Goal: Task Accomplishment & Management: Use online tool/utility

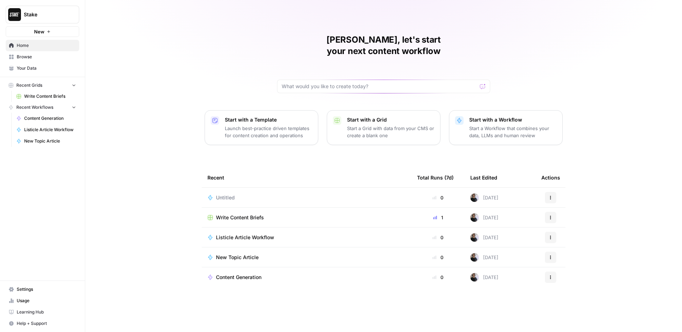
click at [56, 57] on span "Browse" at bounding box center [46, 57] width 59 height 6
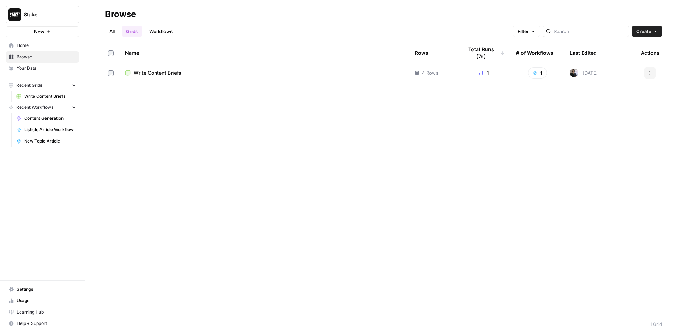
click at [54, 68] on span "Your Data" at bounding box center [46, 68] width 59 height 6
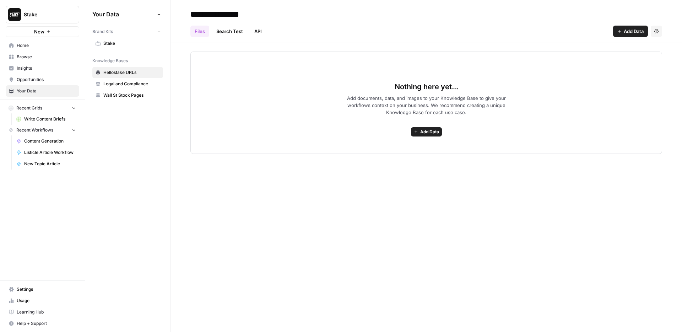
click at [52, 67] on span "Insights" at bounding box center [46, 68] width 59 height 6
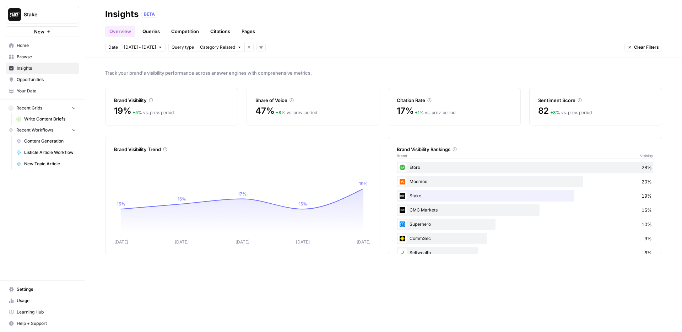
click at [157, 32] on link "Queries" at bounding box center [151, 31] width 26 height 11
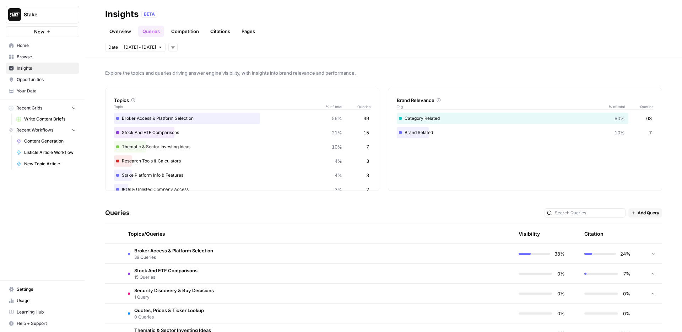
click at [645, 212] on span "Add Query" at bounding box center [649, 213] width 22 height 6
click at [653, 239] on span "Bulk Upload" at bounding box center [655, 238] width 26 height 7
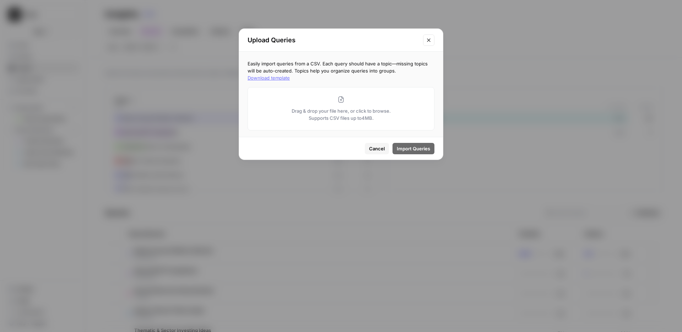
drag, startPoint x: 425, startPoint y: 40, endPoint x: 587, endPoint y: 124, distance: 182.7
click at [425, 40] on button "Close modal" at bounding box center [428, 39] width 11 height 11
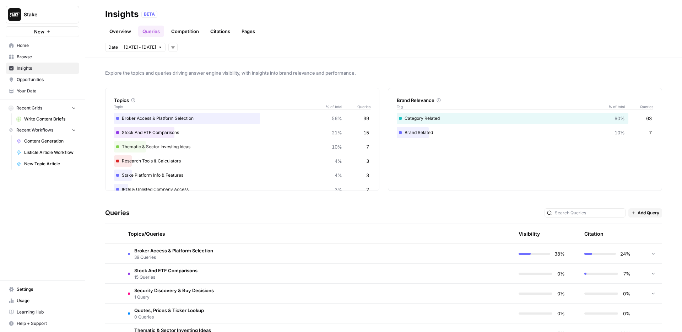
click at [647, 215] on span "Add Query" at bounding box center [649, 213] width 22 height 6
click at [653, 233] on button "Add Query" at bounding box center [653, 229] width 43 height 10
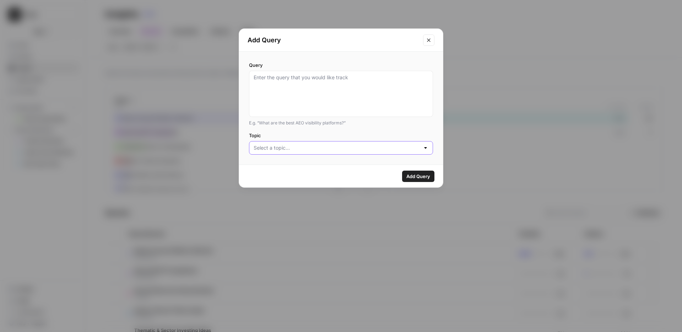
click at [409, 145] on input "Topic" at bounding box center [337, 147] width 166 height 7
click at [425, 41] on button "Close modal" at bounding box center [428, 39] width 11 height 11
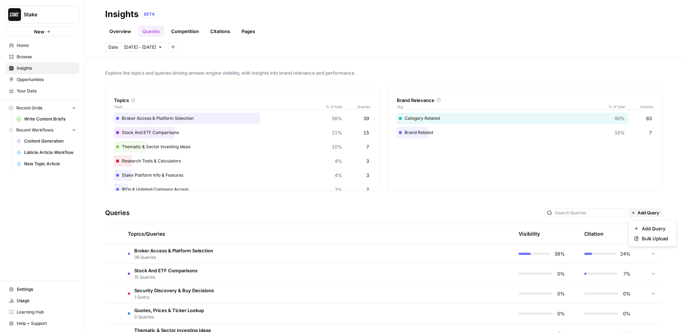
click at [644, 216] on button "Add Query" at bounding box center [646, 212] width 34 height 9
click at [669, 242] on button "Bulk Upload" at bounding box center [653, 238] width 43 height 10
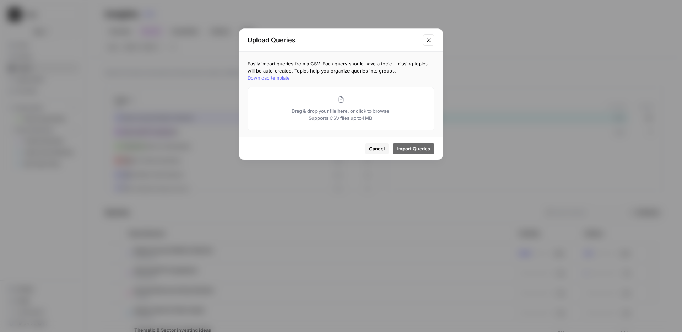
click at [406, 76] on div "Easily import queries from a CSV. Each query should have a topic—missing topics…" at bounding box center [341, 94] width 204 height 85
click at [290, 74] on button "Download template" at bounding box center [269, 77] width 42 height 7
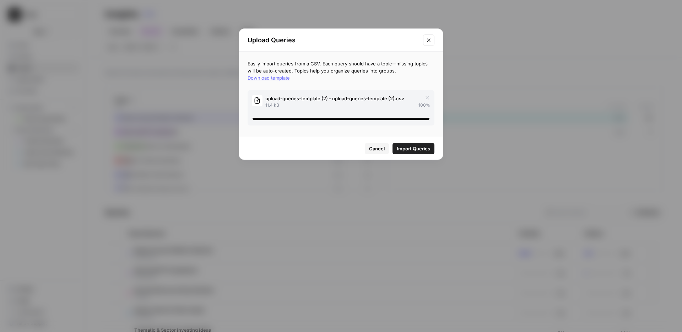
click at [419, 150] on span "Import Queries" at bounding box center [413, 148] width 33 height 7
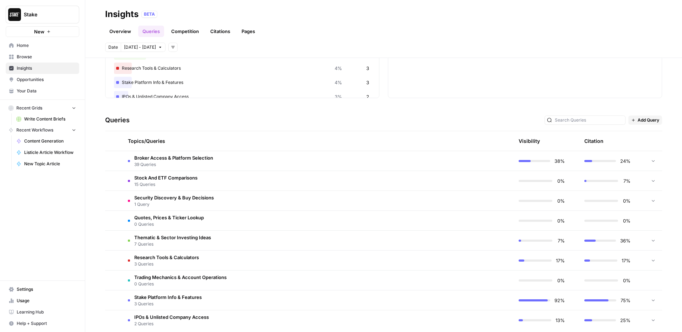
scroll to position [102, 0]
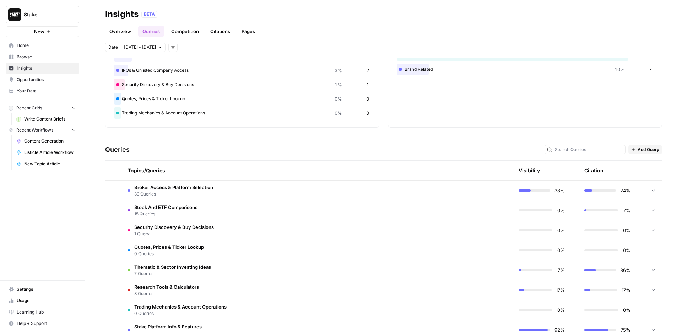
scroll to position [102, 0]
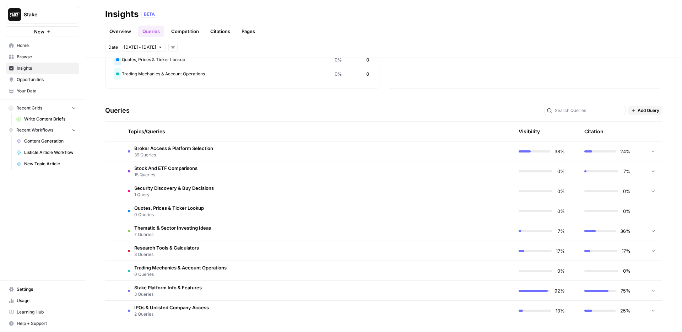
click at [25, 287] on span "Settings" at bounding box center [46, 289] width 59 height 6
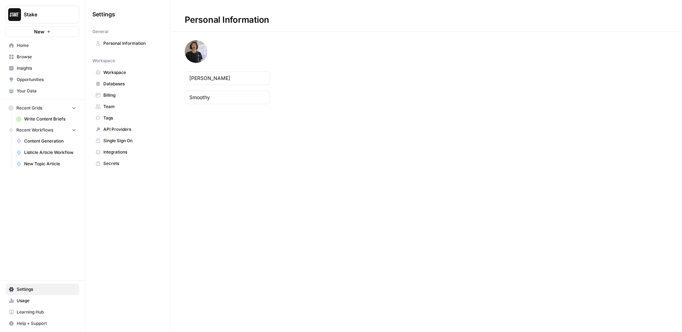
click at [124, 108] on span "Team" at bounding box center [131, 106] width 57 height 6
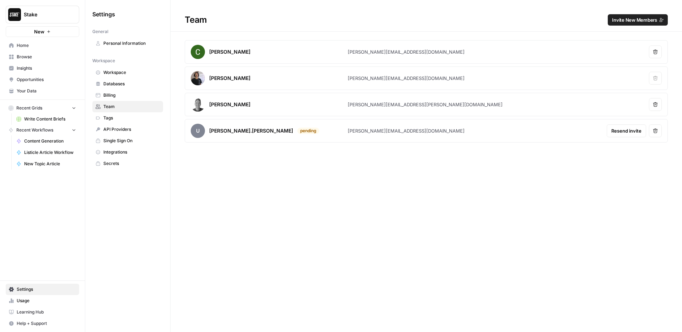
click at [131, 47] on link "Personal Information" at bounding box center [127, 43] width 71 height 11
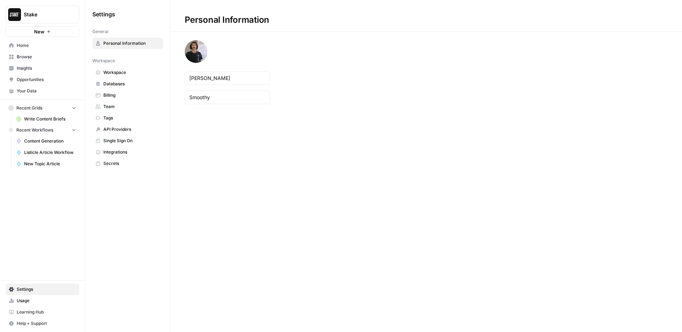
click at [123, 73] on span "Workspace" at bounding box center [131, 72] width 57 height 6
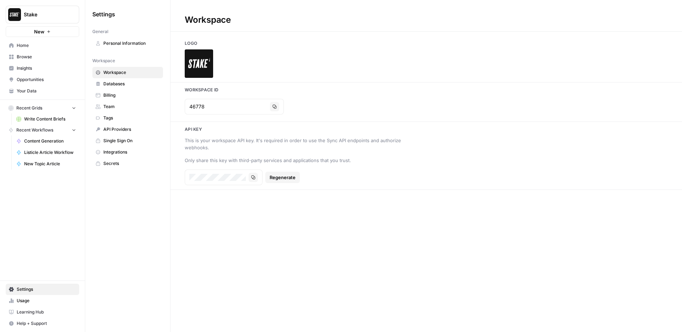
click at [129, 87] on link "Databases" at bounding box center [127, 83] width 71 height 11
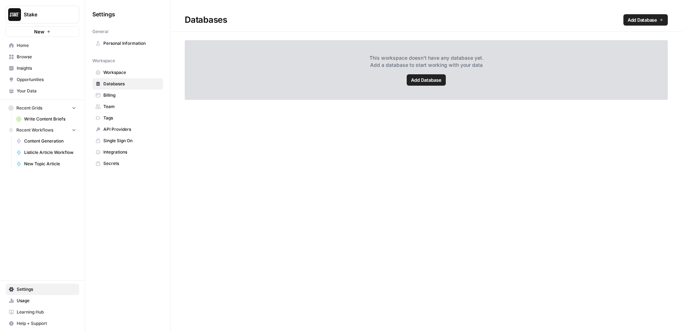
click at [126, 93] on span "Billing" at bounding box center [131, 95] width 57 height 6
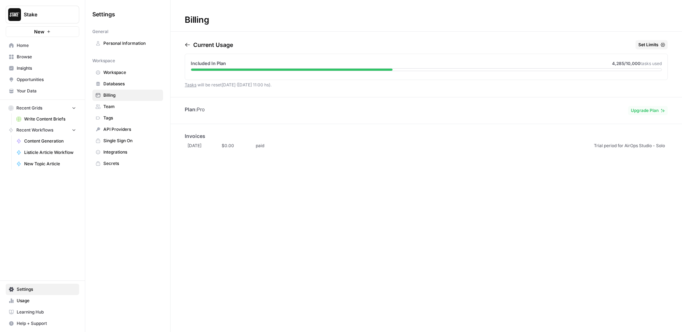
click at [20, 40] on link "Home" at bounding box center [43, 45] width 74 height 11
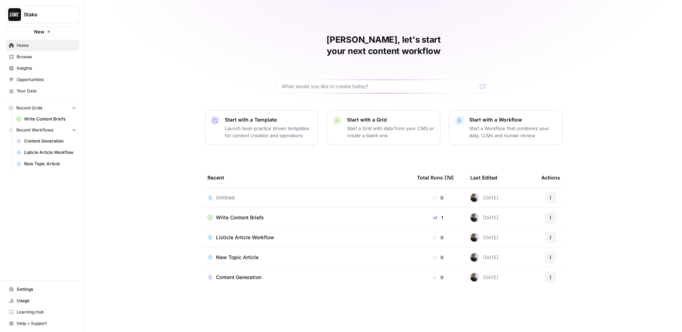
click at [41, 56] on span "Browse" at bounding box center [46, 57] width 59 height 6
click at [52, 65] on span "Insights" at bounding box center [46, 68] width 59 height 6
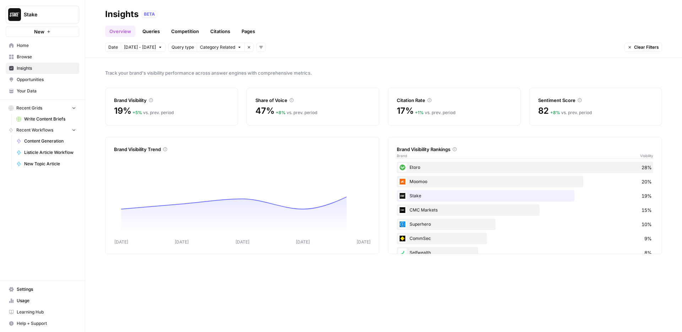
click at [153, 31] on link "Queries" at bounding box center [151, 31] width 26 height 11
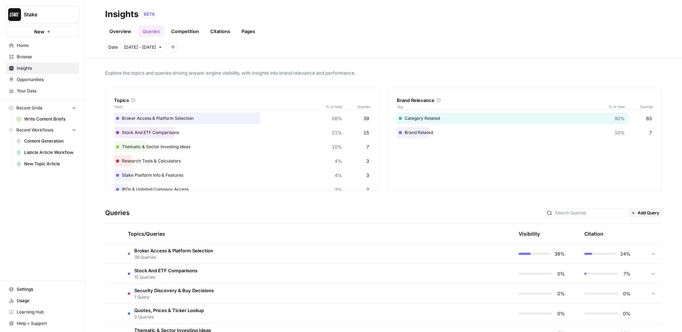
click at [125, 32] on link "Overview" at bounding box center [120, 31] width 30 height 11
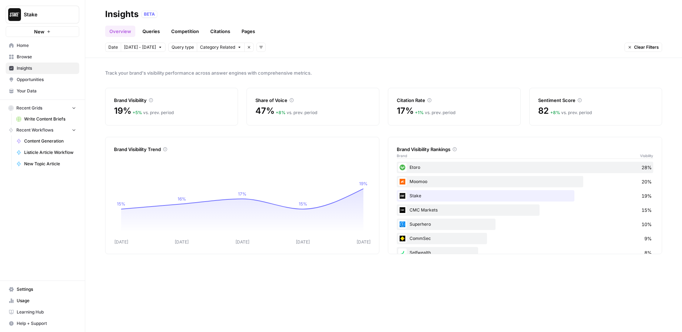
click at [155, 33] on link "Queries" at bounding box center [151, 31] width 26 height 11
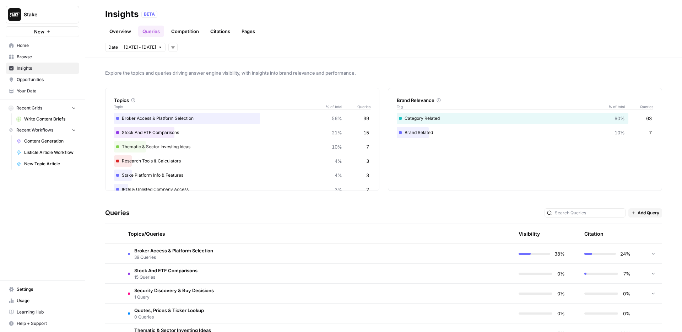
click at [125, 33] on link "Overview" at bounding box center [120, 31] width 30 height 11
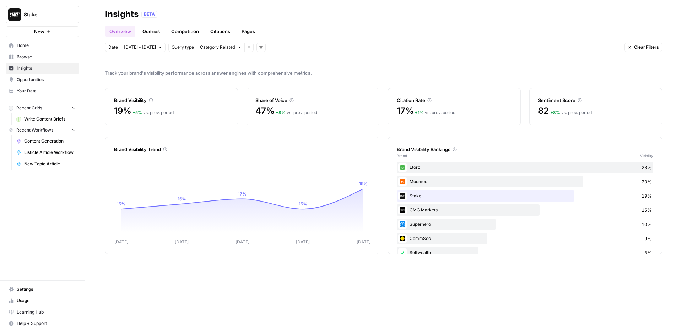
click at [156, 31] on link "Queries" at bounding box center [151, 31] width 26 height 11
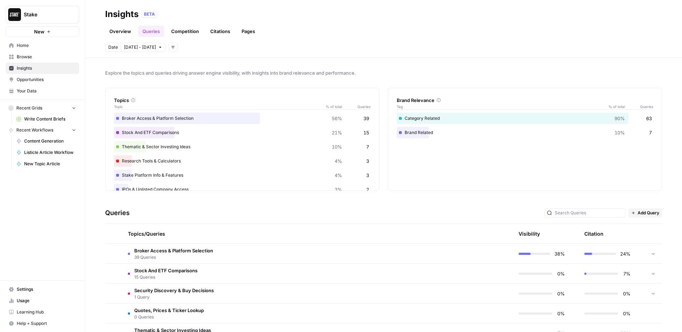
scroll to position [102, 0]
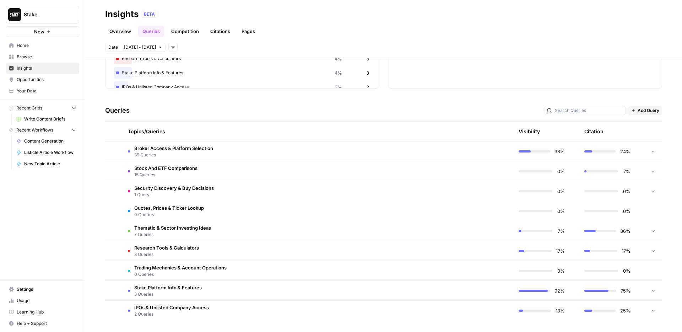
click at [123, 34] on link "Overview" at bounding box center [120, 31] width 30 height 11
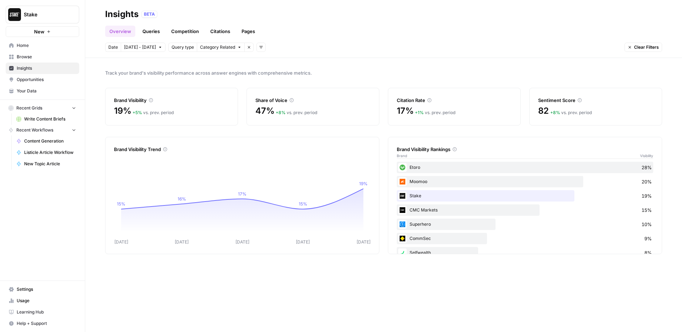
click at [158, 31] on link "Queries" at bounding box center [151, 31] width 26 height 11
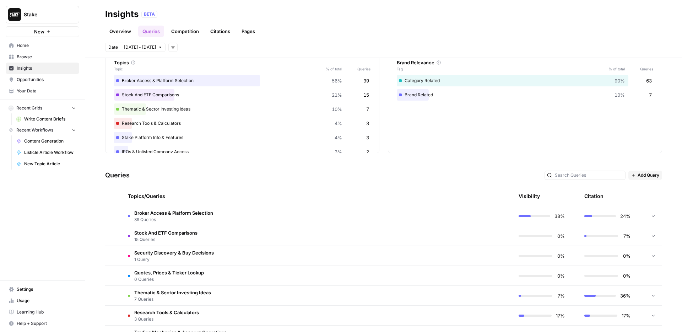
scroll to position [37, 0]
click at [35, 121] on span "Write Content Briefs" at bounding box center [50, 119] width 52 height 6
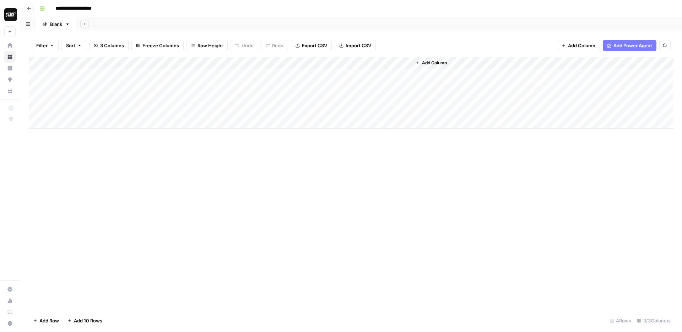
click at [26, 7] on button "Go back" at bounding box center [29, 8] width 9 height 9
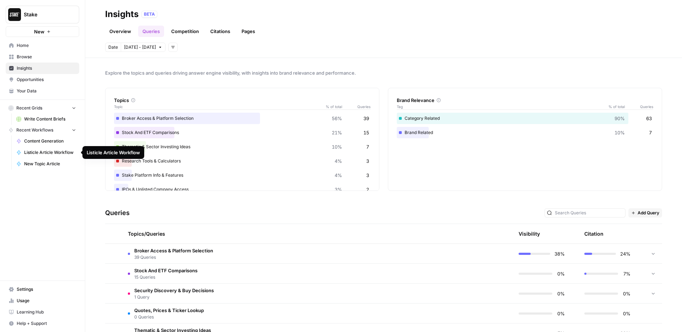
click at [52, 141] on span "Content Generation" at bounding box center [50, 141] width 52 height 6
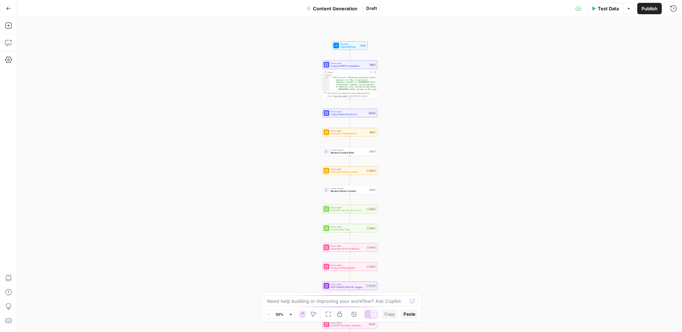
click at [6, 4] on button "Go Back" at bounding box center [8, 8] width 13 height 13
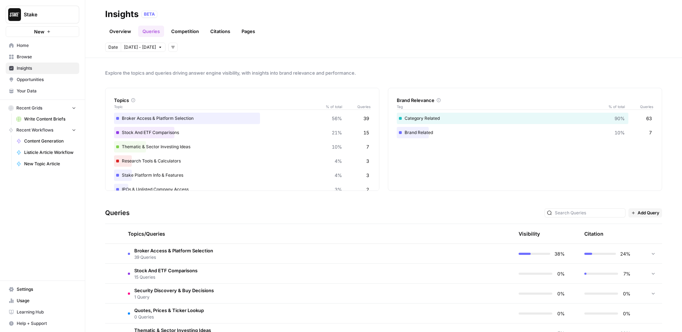
click at [41, 54] on span "Browse" at bounding box center [46, 57] width 59 height 6
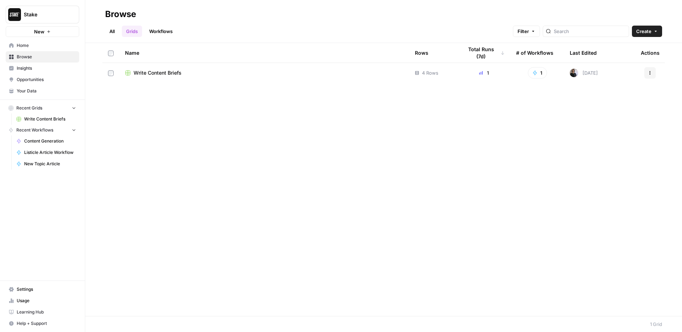
click at [168, 33] on link "Workflows" at bounding box center [161, 31] width 32 height 11
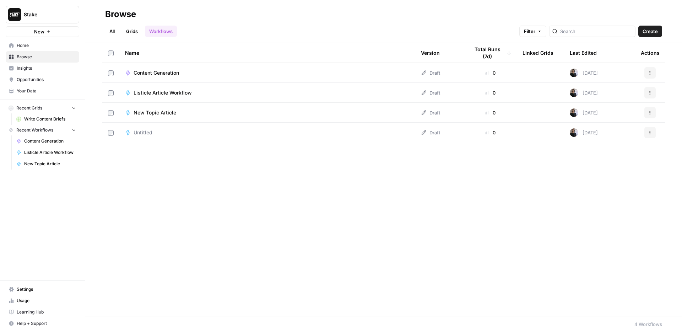
click at [165, 111] on span "New Topic Article" at bounding box center [155, 112] width 43 height 7
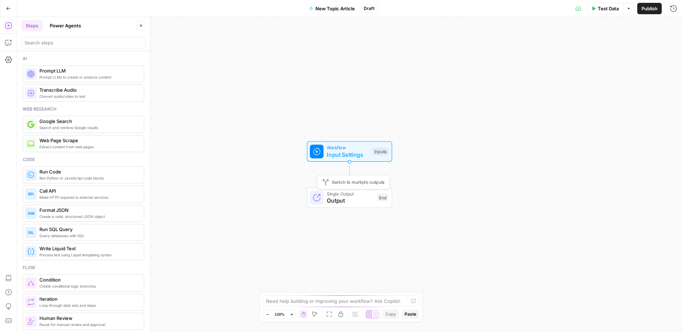
click at [350, 199] on span "Output" at bounding box center [350, 200] width 47 height 9
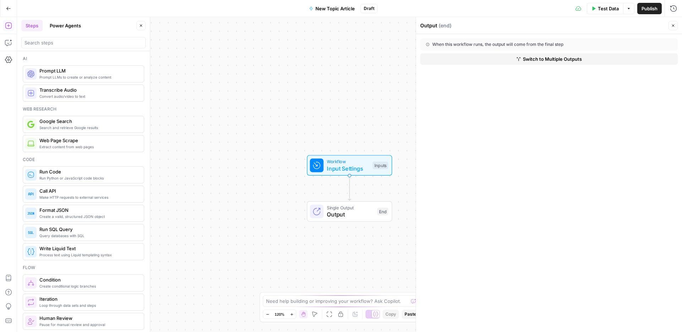
click at [11, 8] on button "Go Back" at bounding box center [8, 8] width 13 height 13
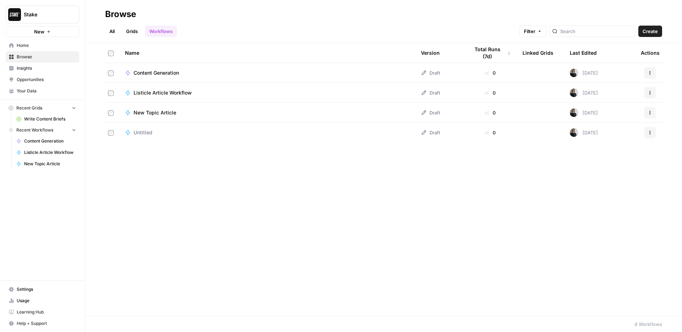
click at [26, 71] on span "Insights" at bounding box center [46, 68] width 59 height 6
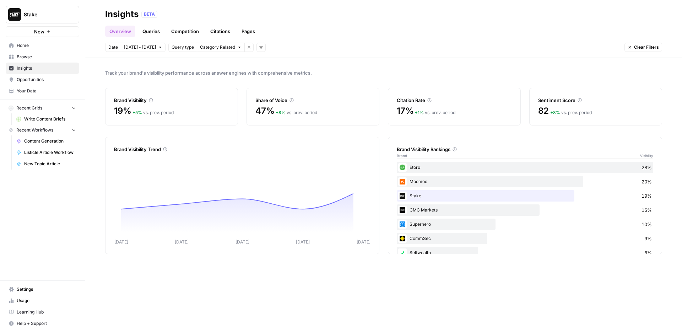
click at [155, 31] on link "Queries" at bounding box center [151, 31] width 26 height 11
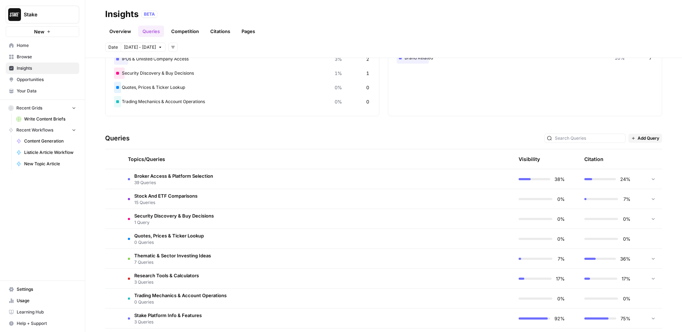
scroll to position [77, 0]
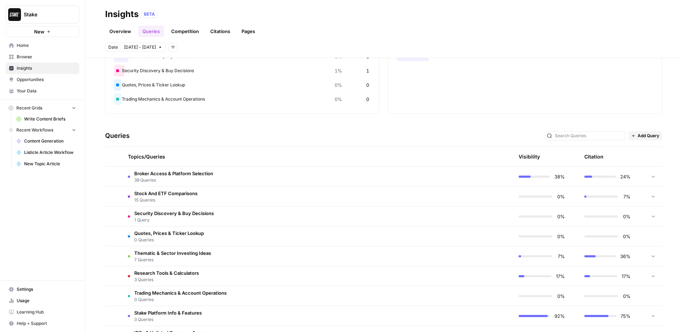
click at [278, 176] on td "Broker Access & Platform Selection 39 Queries" at bounding box center [283, 177] width 323 height 20
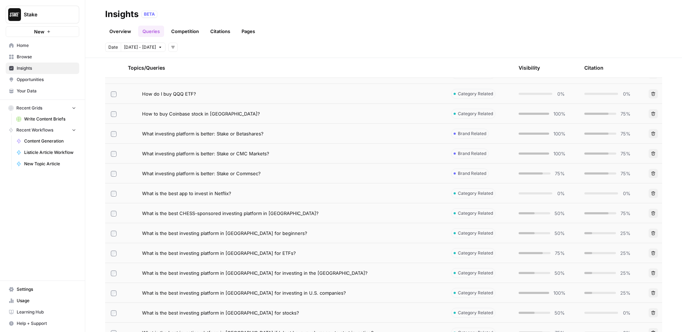
scroll to position [290, 0]
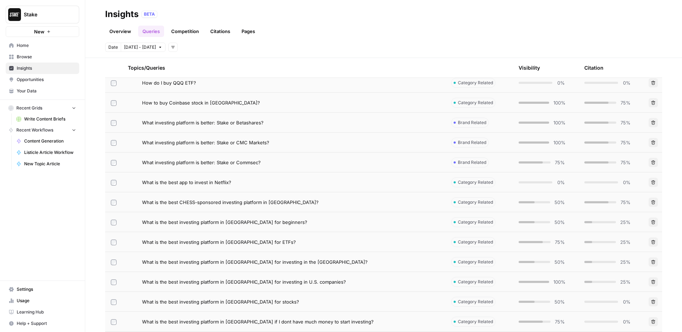
drag, startPoint x: 277, startPoint y: 222, endPoint x: 143, endPoint y: 224, distance: 134.4
click at [143, 224] on div "What is the best investing platform in [GEOGRAPHIC_DATA] for beginners?" at bounding box center [291, 222] width 298 height 7
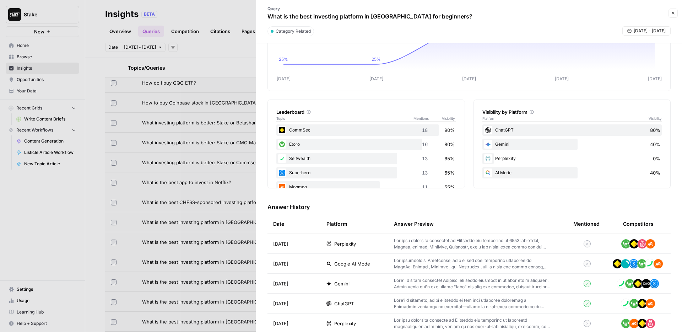
scroll to position [60, 0]
click at [675, 13] on icon "button" at bounding box center [673, 13] width 4 height 4
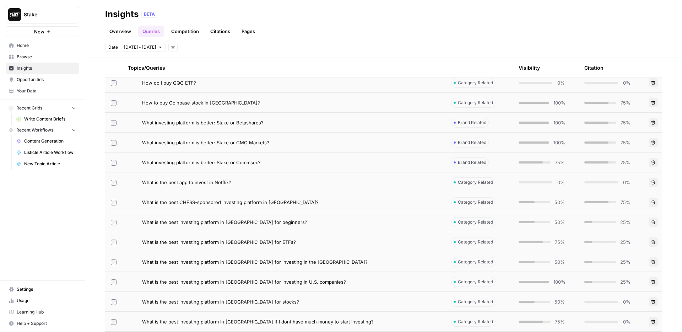
click at [57, 119] on span "Write Content Briefs" at bounding box center [50, 119] width 52 height 6
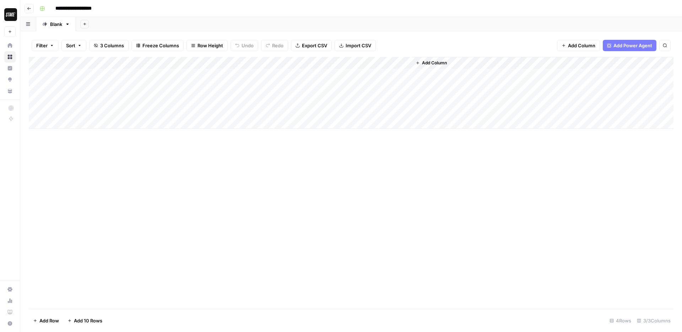
click at [83, 88] on div "Add Column" at bounding box center [351, 93] width 645 height 72
click at [83, 88] on body "**********" at bounding box center [341, 166] width 682 height 332
click at [98, 89] on textarea at bounding box center [130, 87] width 155 height 10
paste textarea "**********"
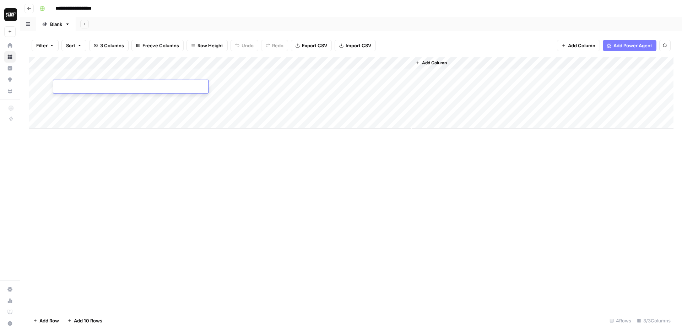
type textarea "**********"
click at [153, 160] on div "Add Column" at bounding box center [351, 183] width 645 height 252
click at [214, 87] on div "Add Column" at bounding box center [351, 93] width 645 height 72
click at [227, 85] on div "Add Column" at bounding box center [351, 93] width 645 height 72
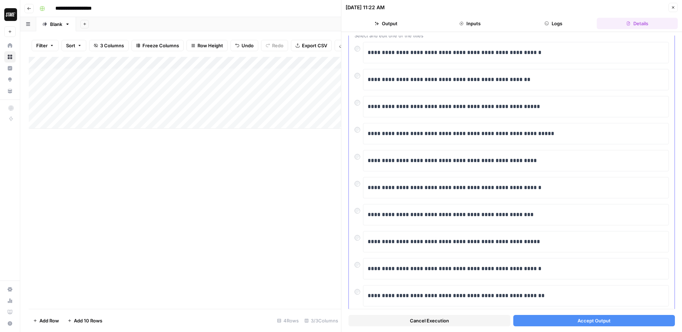
scroll to position [65, 0]
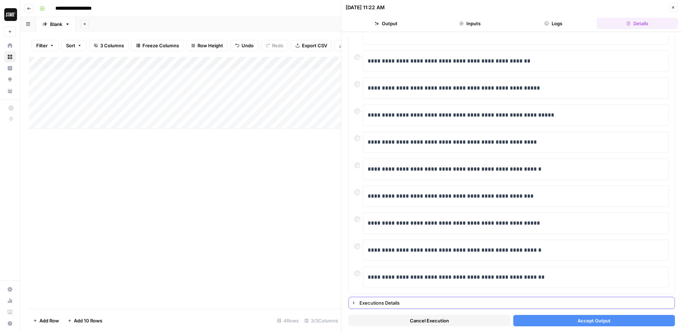
drag, startPoint x: 396, startPoint y: 302, endPoint x: 535, endPoint y: 198, distance: 173.8
click at [397, 302] on div "Executions Details" at bounding box center [515, 302] width 311 height 7
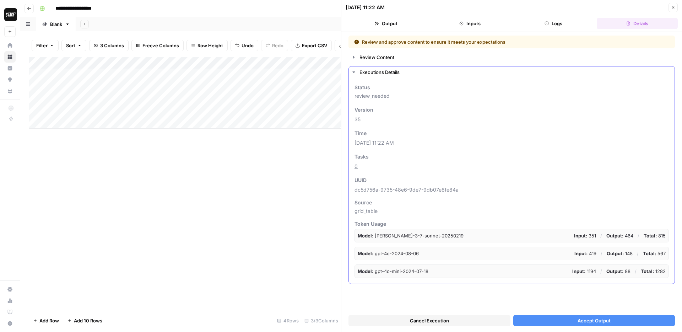
click at [398, 73] on div "Executions Details" at bounding box center [515, 72] width 311 height 7
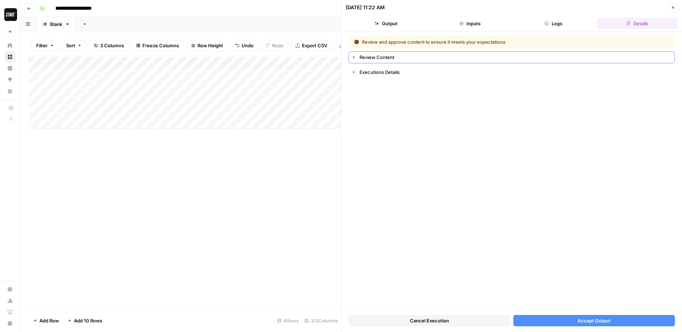
click at [386, 57] on div "Review Content" at bounding box center [515, 57] width 311 height 7
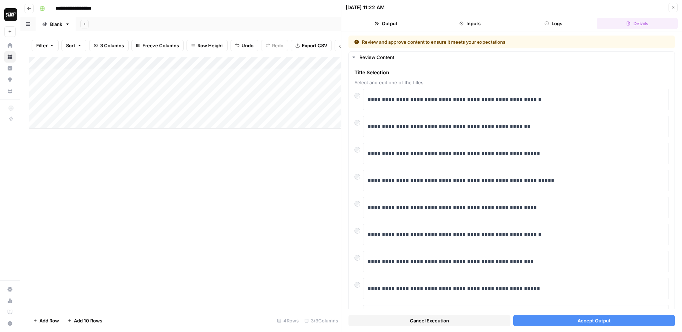
click at [616, 316] on button "Accept Output" at bounding box center [595, 320] width 162 height 11
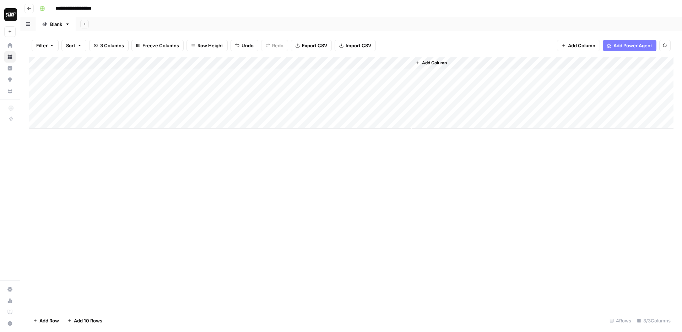
click at [257, 86] on div "Add Column" at bounding box center [351, 93] width 645 height 72
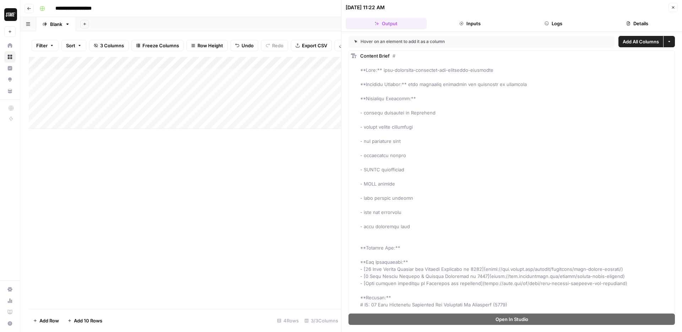
click at [671, 43] on icon "button" at bounding box center [670, 41] width 4 height 4
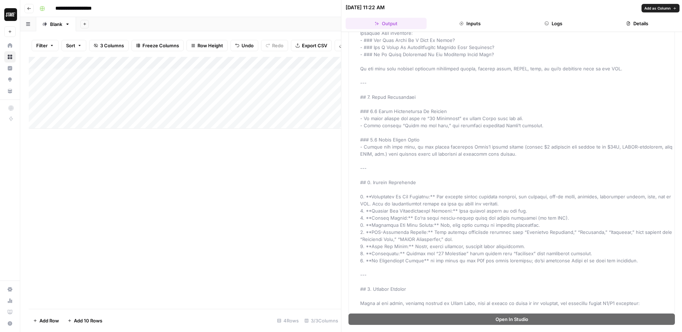
scroll to position [3577, 0]
click at [280, 87] on div "Add Column" at bounding box center [185, 93] width 312 height 72
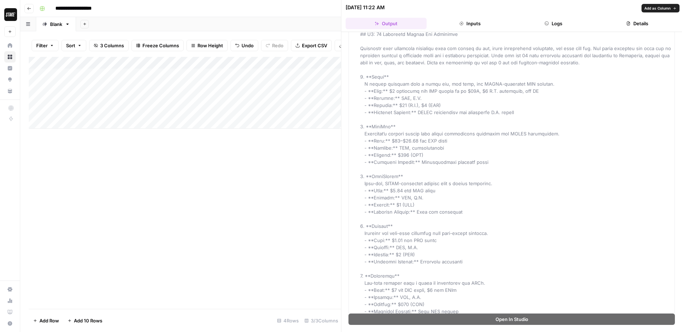
scroll to position [4334, 0]
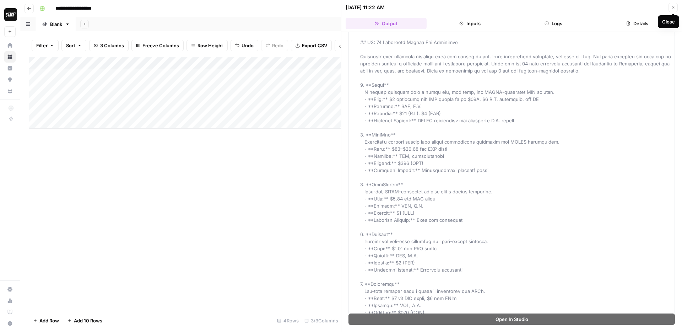
click at [674, 9] on icon "button" at bounding box center [673, 7] width 4 height 4
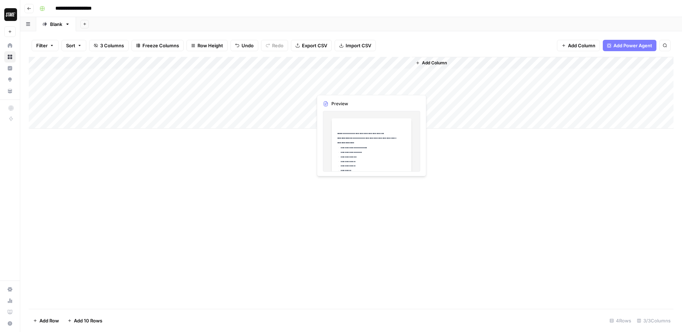
click at [369, 86] on div "Add Column" at bounding box center [351, 93] width 645 height 72
click at [404, 88] on div "Add Column" at bounding box center [351, 93] width 645 height 72
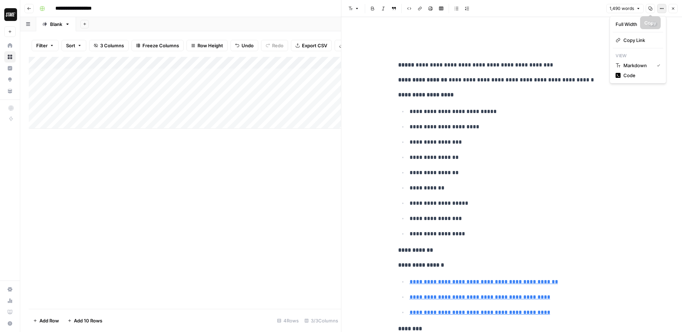
click at [664, 10] on button "Options" at bounding box center [662, 8] width 9 height 9
click at [649, 9] on icon "button" at bounding box center [651, 9] width 4 height 4
click at [642, 9] on button "1,490 words" at bounding box center [625, 8] width 37 height 9
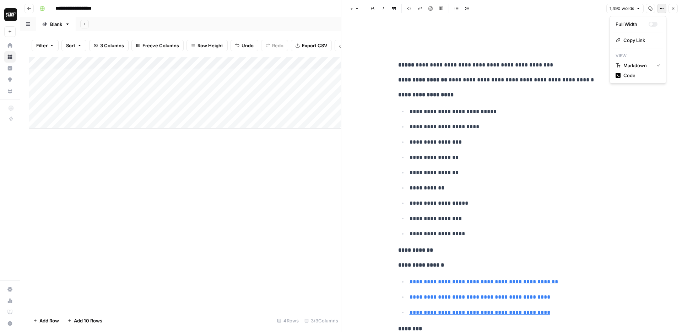
click at [660, 12] on button "Options" at bounding box center [662, 8] width 9 height 9
click at [674, 6] on button "Close" at bounding box center [673, 8] width 9 height 9
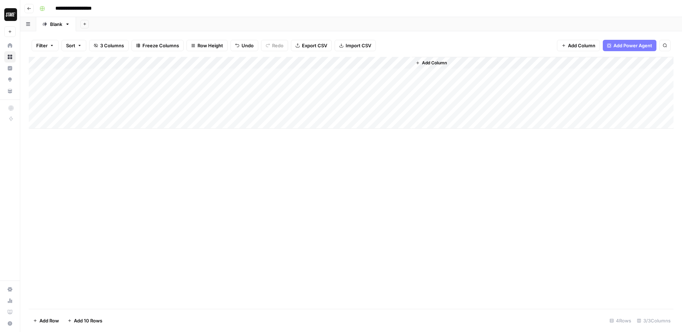
click at [370, 85] on div "Add Column" at bounding box center [351, 93] width 645 height 72
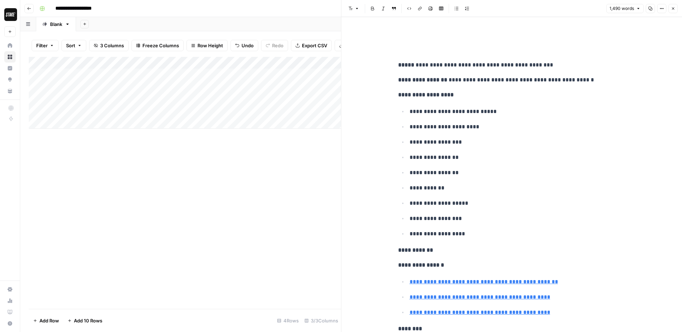
click at [671, 10] on icon "button" at bounding box center [673, 8] width 4 height 4
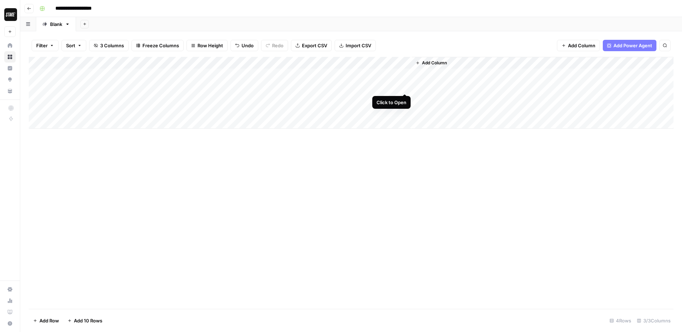
click at [404, 88] on div "Add Column" at bounding box center [351, 93] width 645 height 72
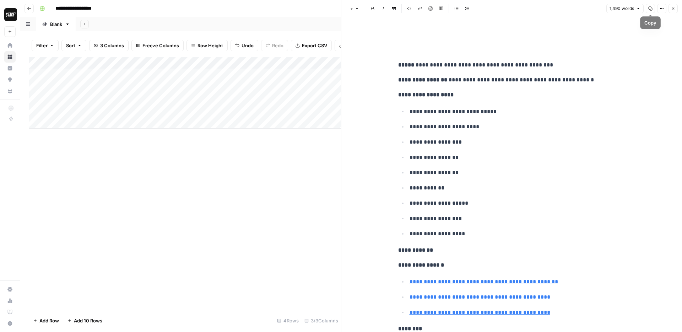
click at [653, 11] on button "Copy" at bounding box center [650, 8] width 9 height 9
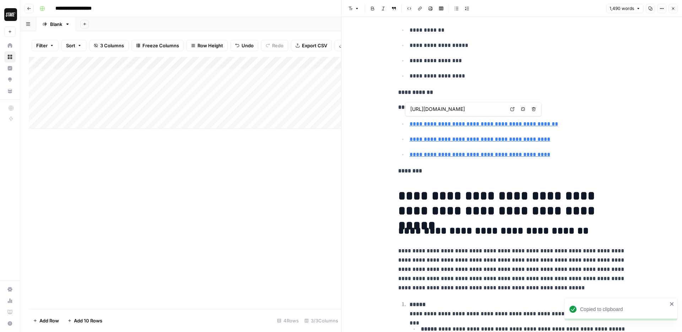
scroll to position [193, 0]
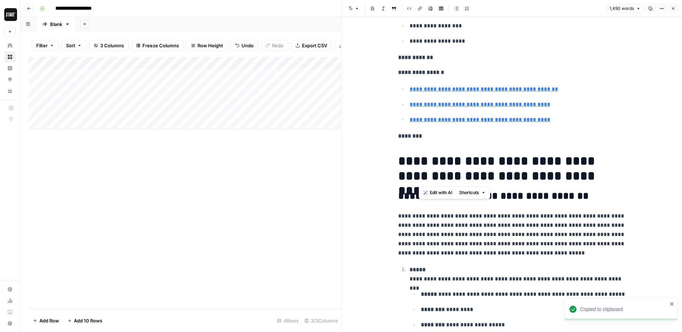
drag, startPoint x: 422, startPoint y: 160, endPoint x: 582, endPoint y: 176, distance: 161.5
click at [582, 176] on h1 "**********" at bounding box center [511, 169] width 227 height 30
copy h1 "**********"
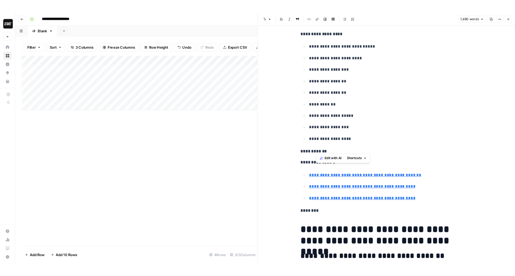
scroll to position [0, 0]
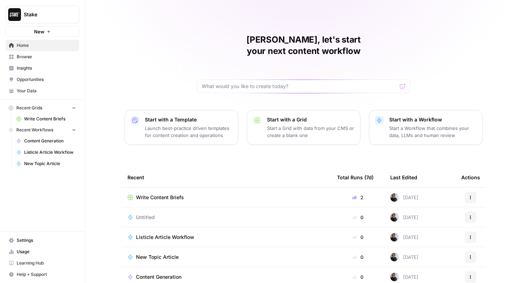
click at [27, 65] on span "Insights" at bounding box center [46, 68] width 59 height 6
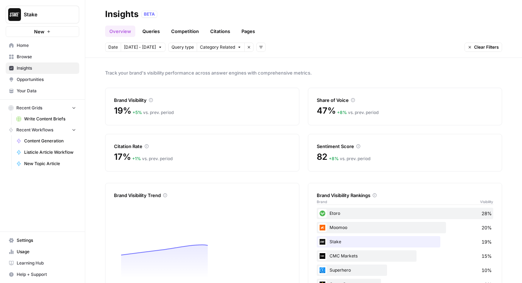
click at [157, 32] on link "Queries" at bounding box center [151, 31] width 26 height 11
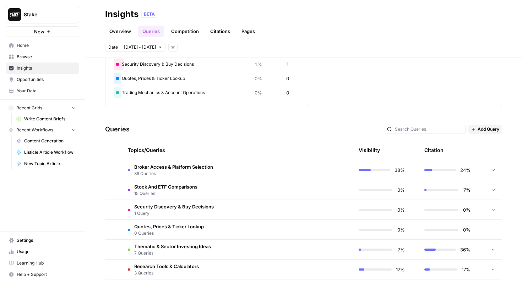
scroll to position [151, 0]
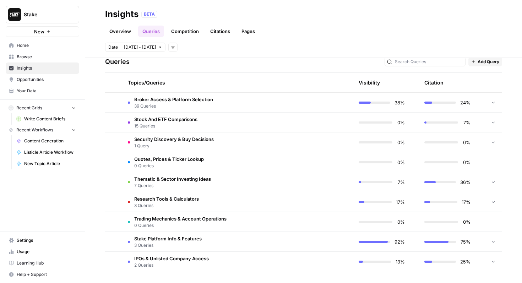
click at [259, 102] on td "Broker Access & Platform Selection 39 Queries" at bounding box center [203, 103] width 163 height 20
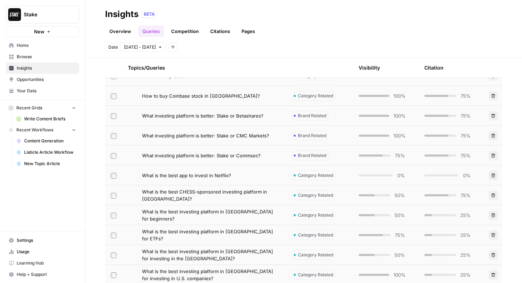
scroll to position [312, 0]
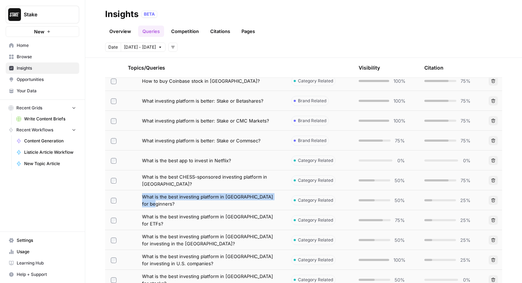
drag, startPoint x: 277, startPoint y: 199, endPoint x: 143, endPoint y: 201, distance: 134.0
click at [144, 200] on div "What is the best investing platform in [GEOGRAPHIC_DATA] for beginners?" at bounding box center [211, 200] width 138 height 14
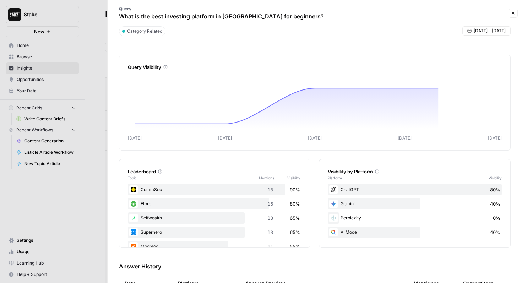
drag, startPoint x: 513, startPoint y: 15, endPoint x: 508, endPoint y: 21, distance: 7.4
click at [513, 15] on icon "button" at bounding box center [513, 13] width 4 height 4
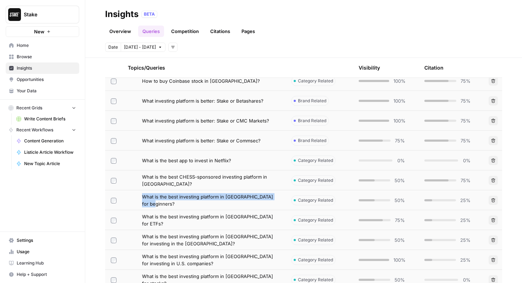
click at [90, 198] on div "Explore the topics and queries driving answer engine visibility, with insights …" at bounding box center [303, 170] width 437 height 225
